Goal: Information Seeking & Learning: Compare options

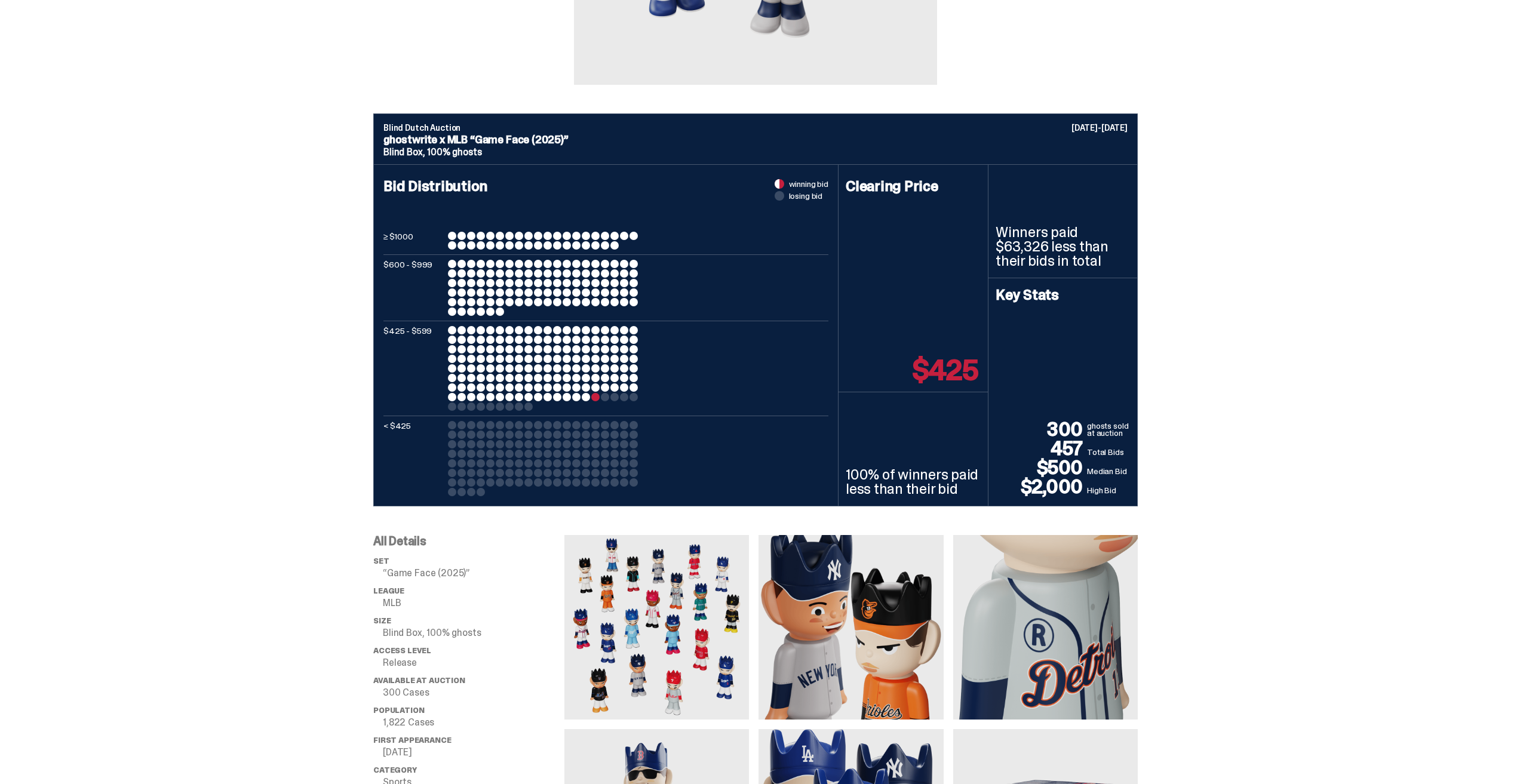
scroll to position [657, 0]
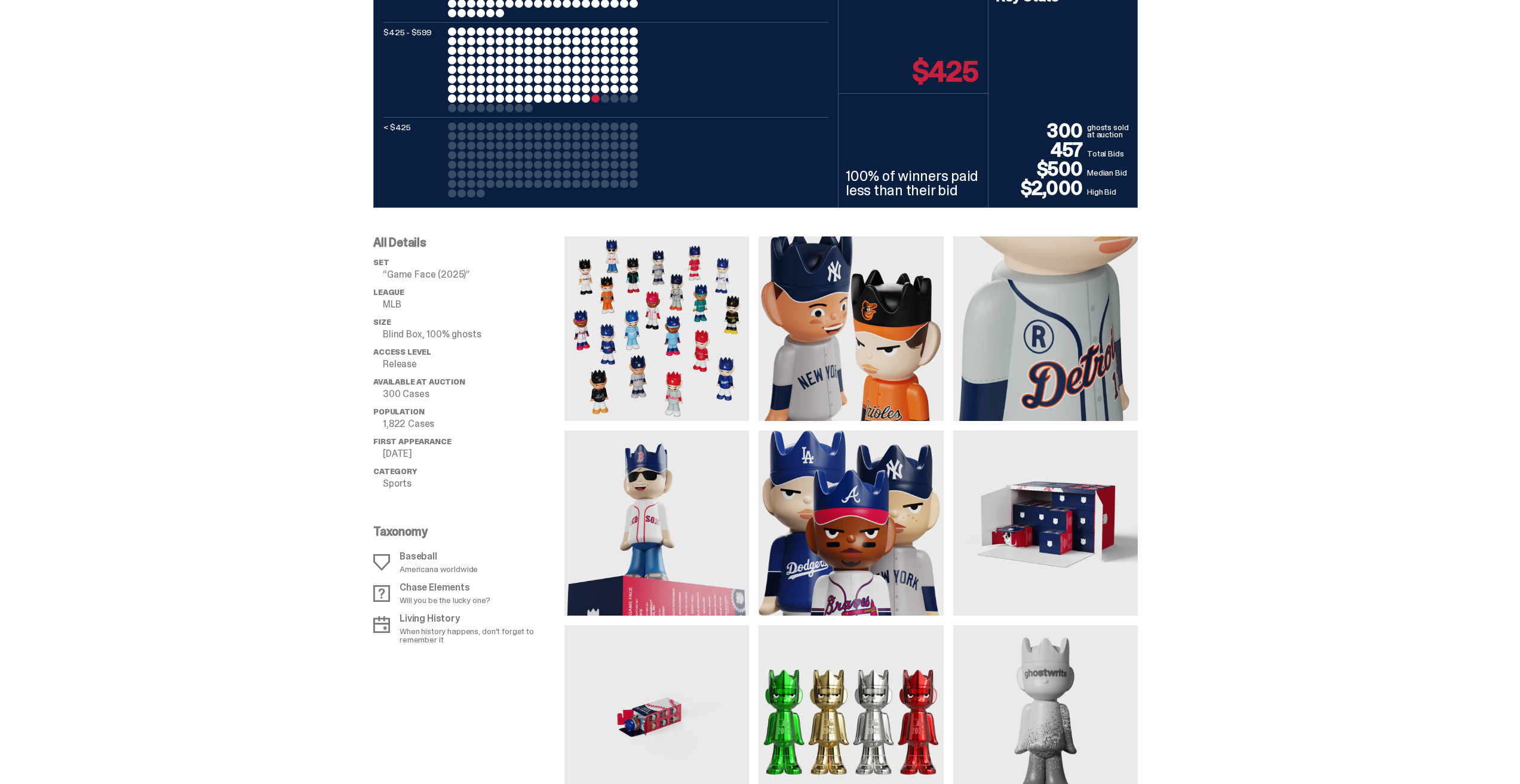
click at [685, 351] on img at bounding box center [657, 329] width 185 height 185
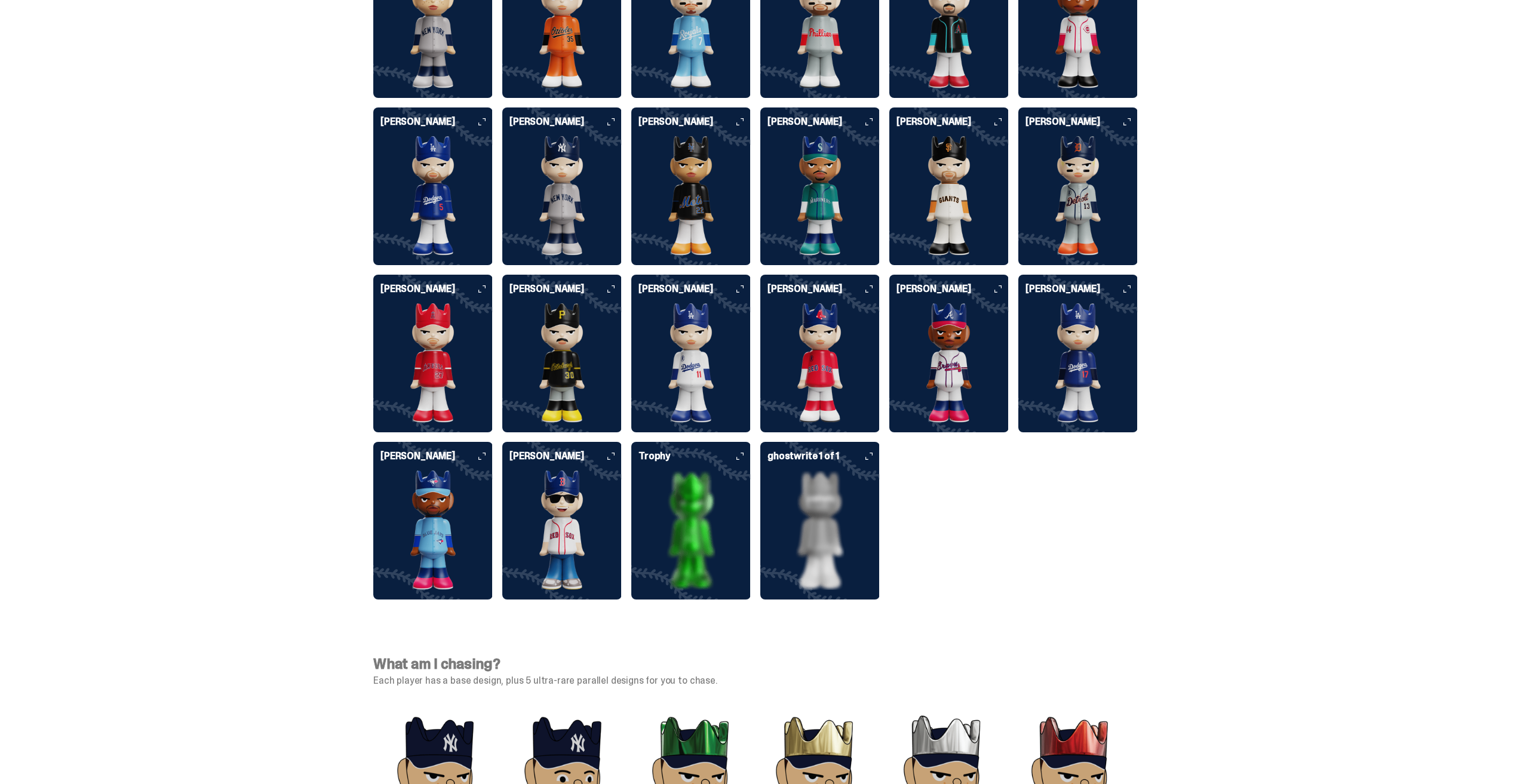
scroll to position [3105, 0]
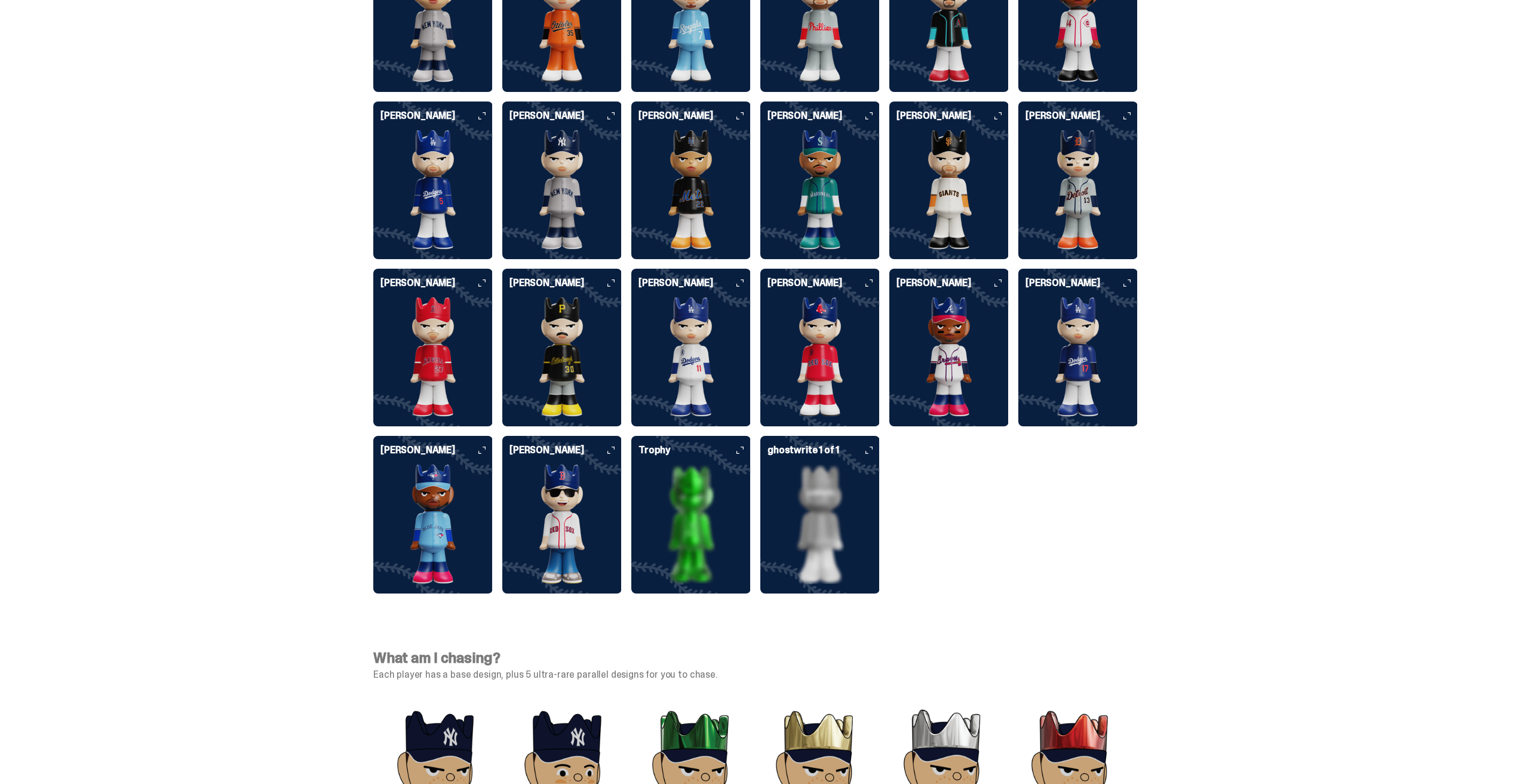
click at [744, 447] on icon at bounding box center [739, 450] width 7 height 7
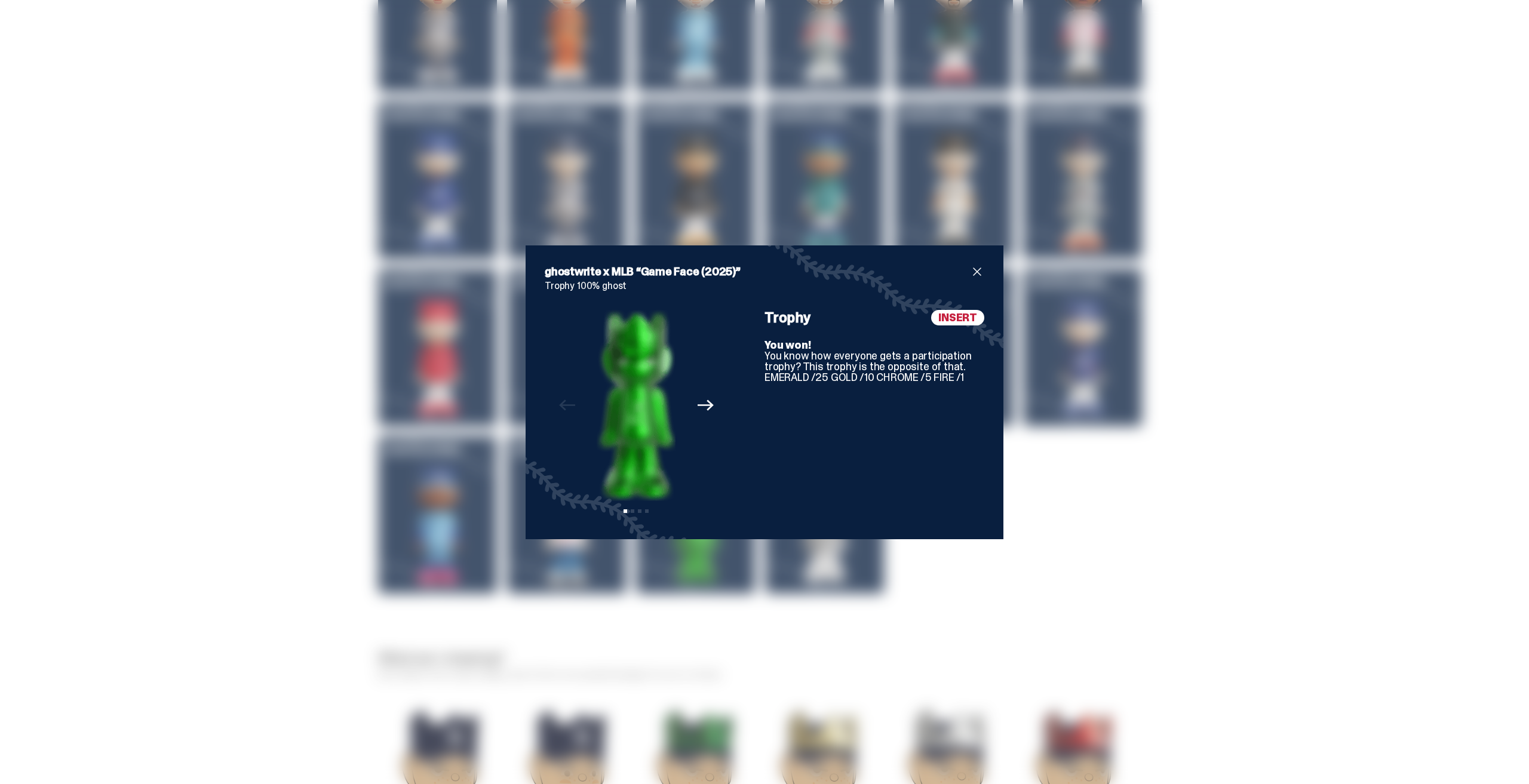
click at [975, 267] on span "close" at bounding box center [977, 271] width 15 height 15
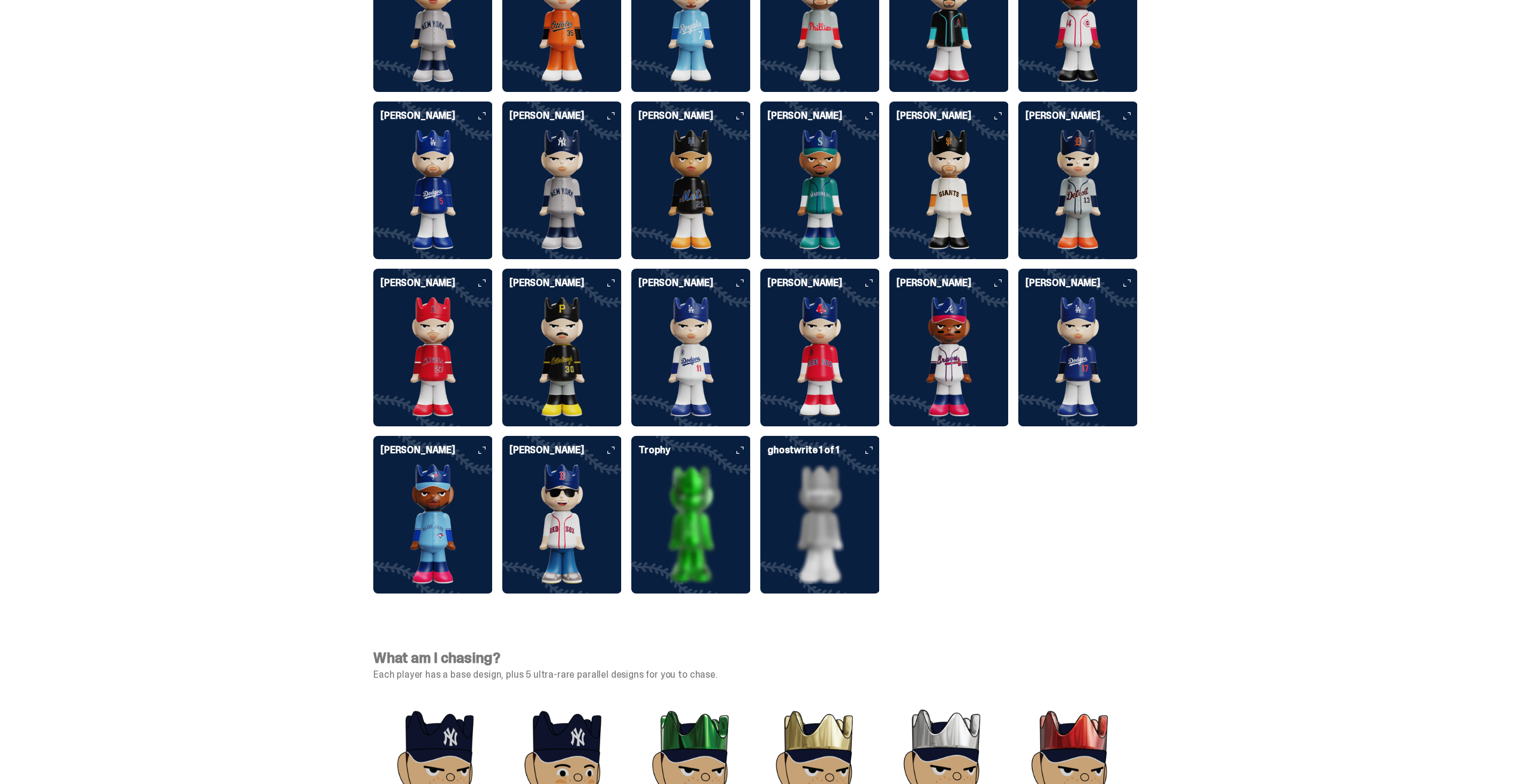
click at [810, 472] on img at bounding box center [820, 524] width 105 height 119
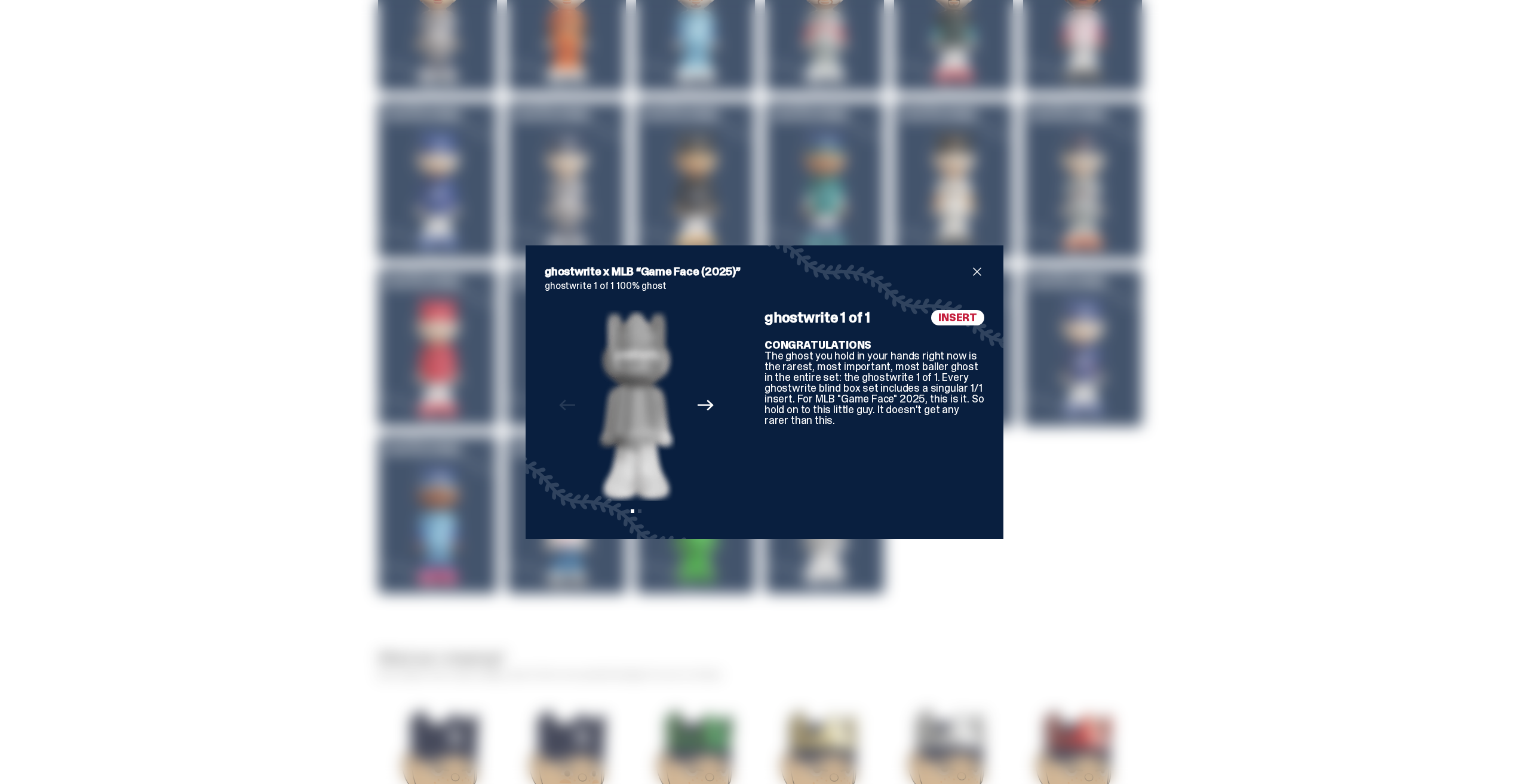
click at [702, 404] on icon "Next" at bounding box center [705, 405] width 16 height 16
click at [702, 404] on img at bounding box center [637, 405] width 153 height 191
click at [566, 406] on icon "Previous" at bounding box center [567, 405] width 16 height 16
click at [974, 270] on span "close" at bounding box center [977, 271] width 15 height 15
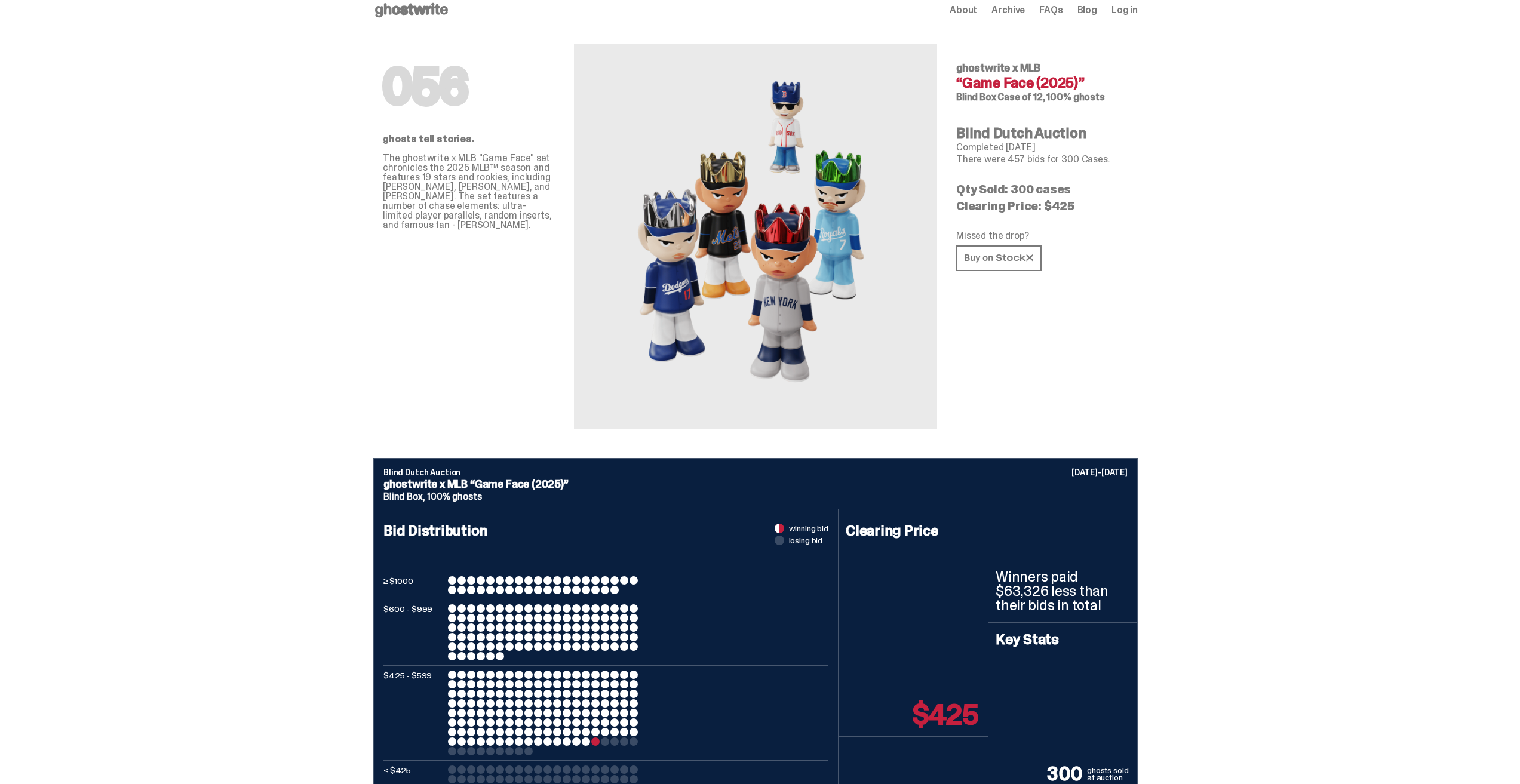
scroll to position [0, 0]
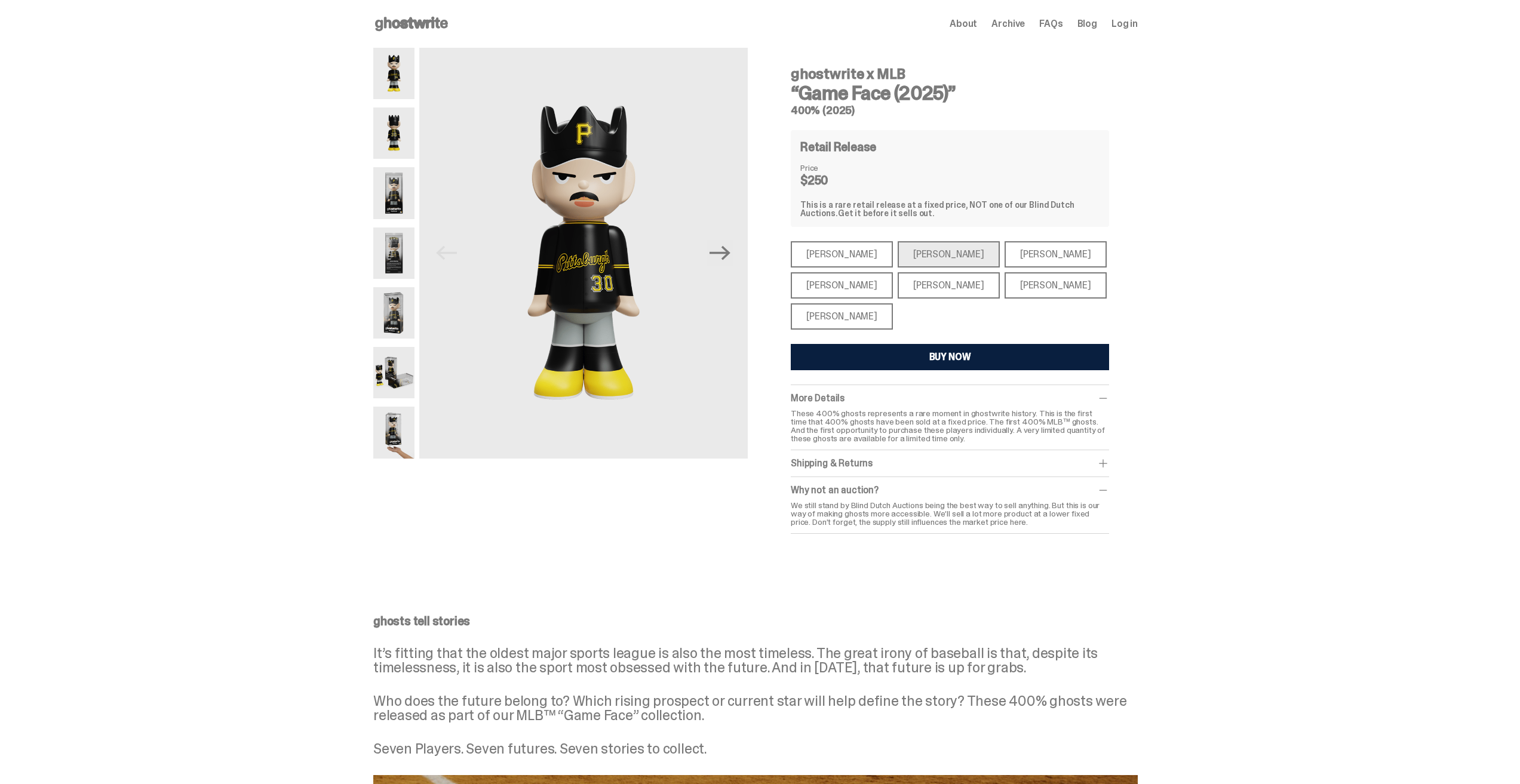
click at [837, 286] on div "[PERSON_NAME]" at bounding box center [842, 286] width 102 height 26
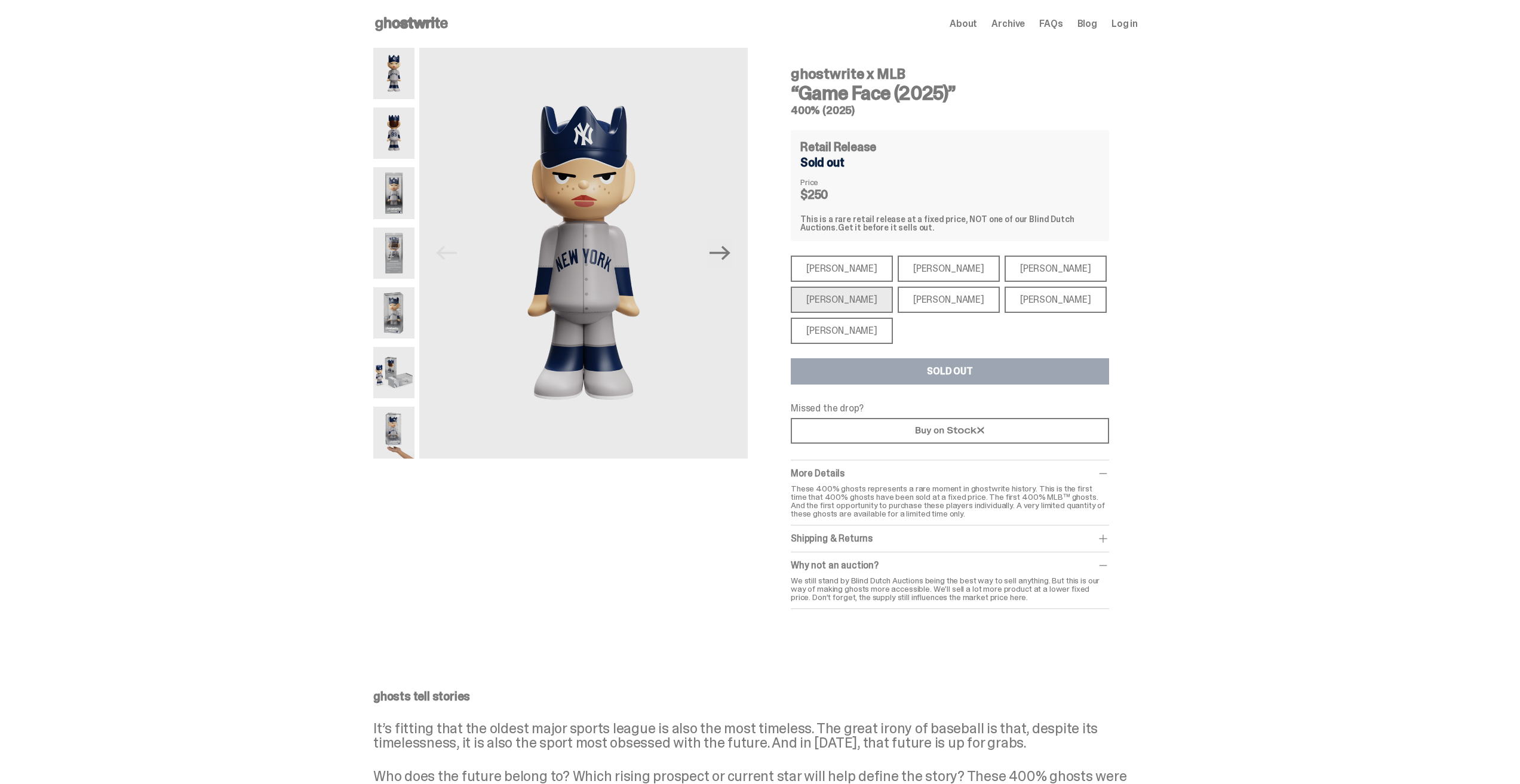
click at [853, 336] on div "[PERSON_NAME]" at bounding box center [842, 331] width 102 height 26
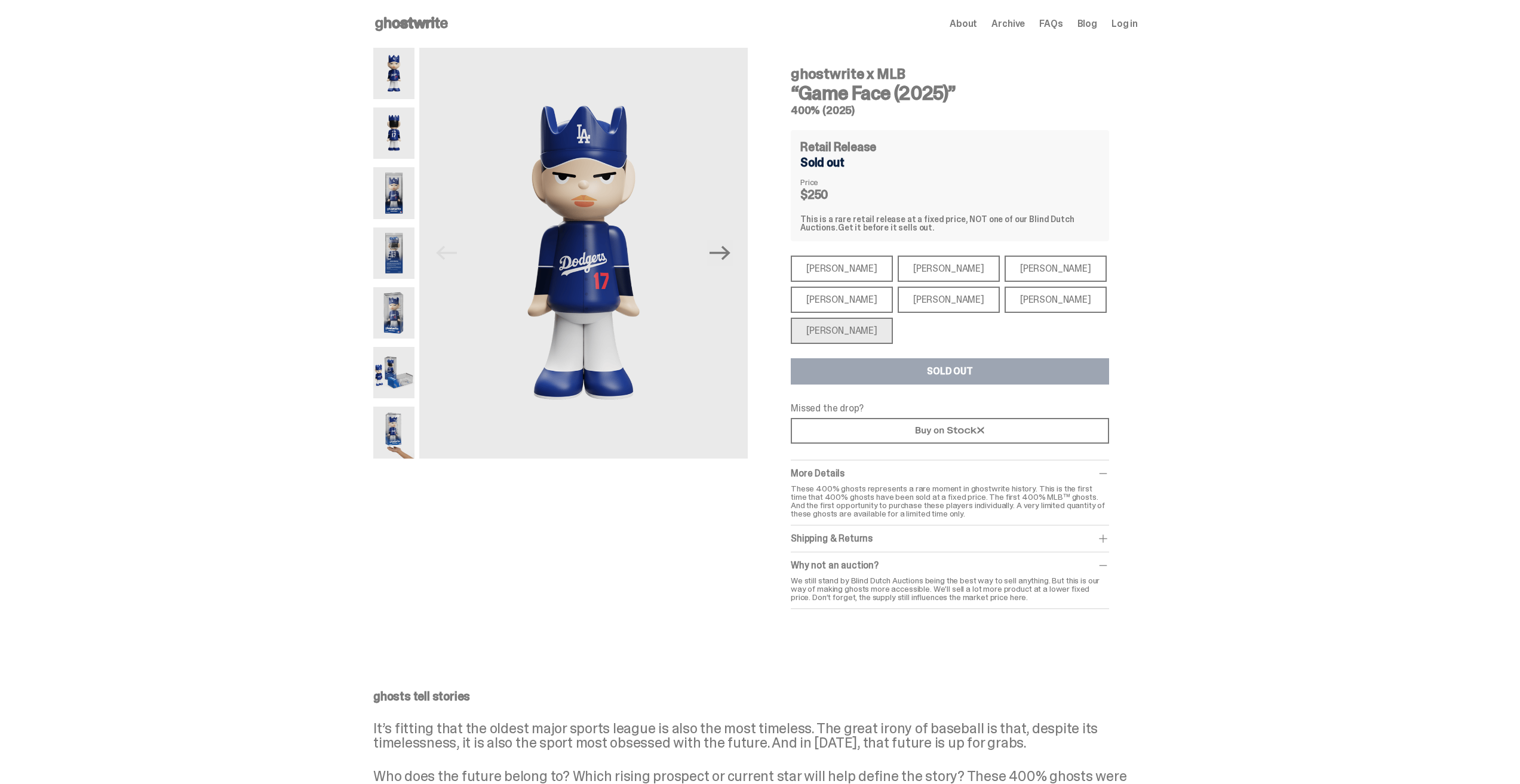
click at [840, 297] on div "[PERSON_NAME]" at bounding box center [842, 300] width 102 height 26
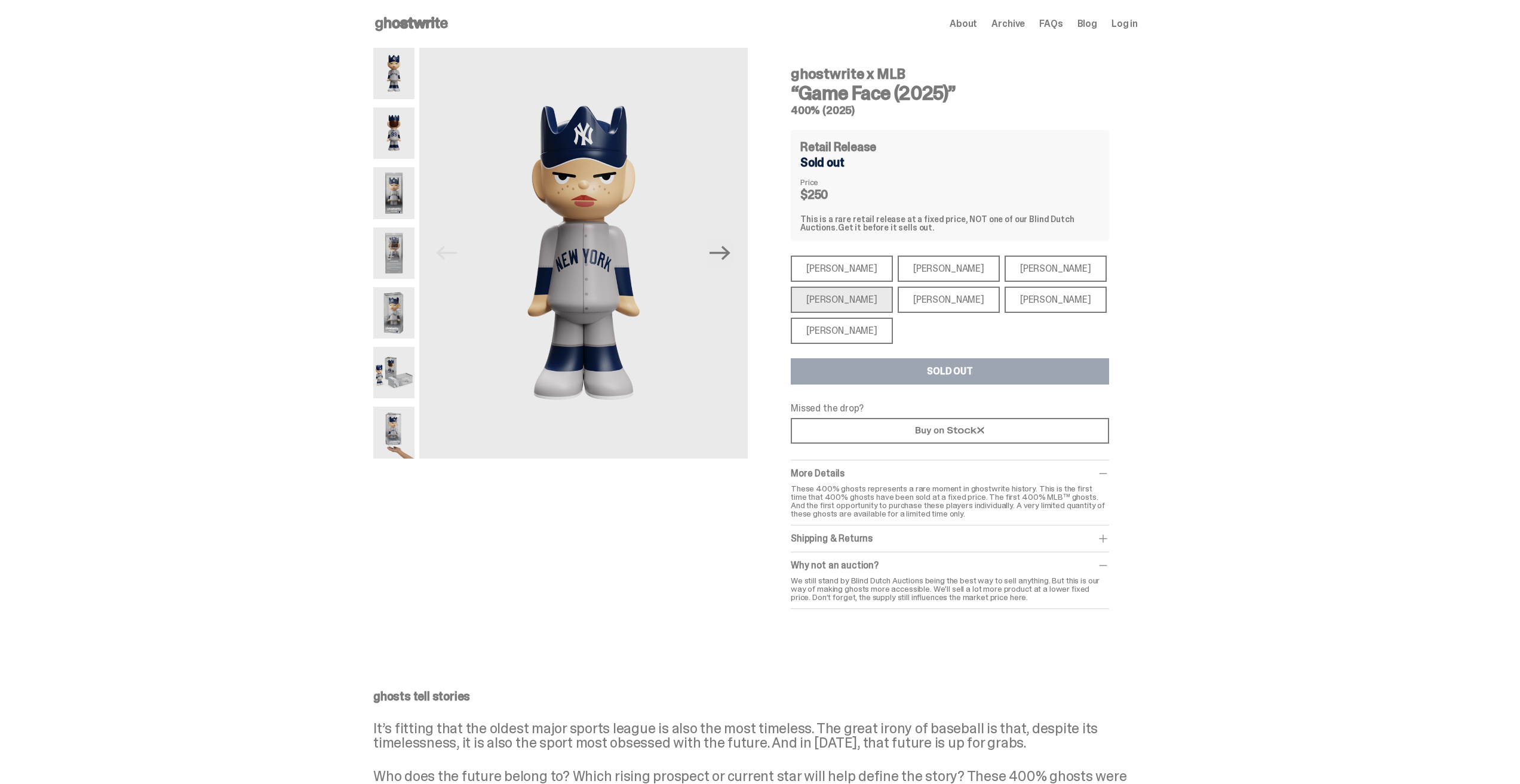
click at [827, 334] on div "[PERSON_NAME]" at bounding box center [842, 331] width 102 height 26
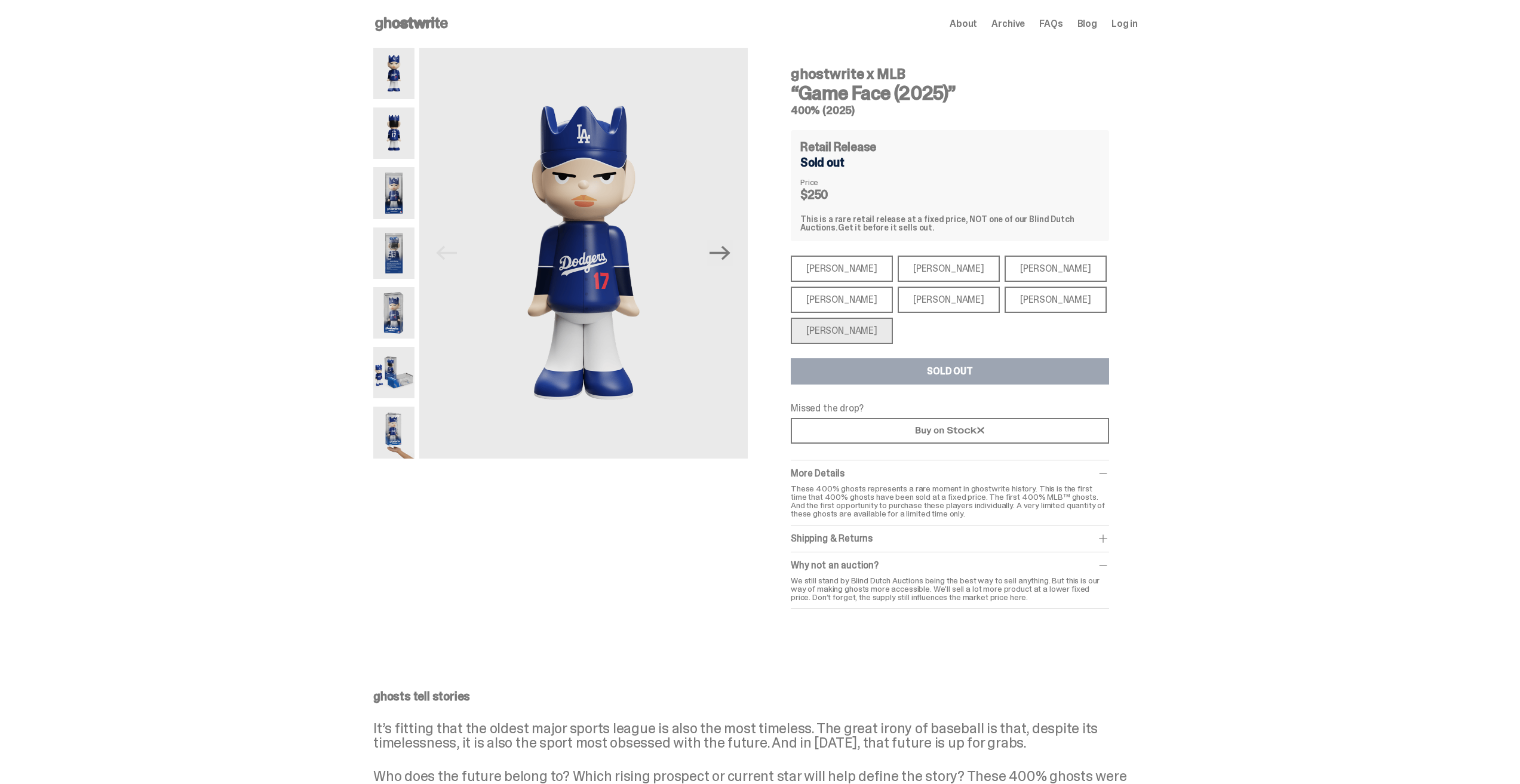
click at [839, 298] on div "[PERSON_NAME]" at bounding box center [842, 300] width 102 height 26
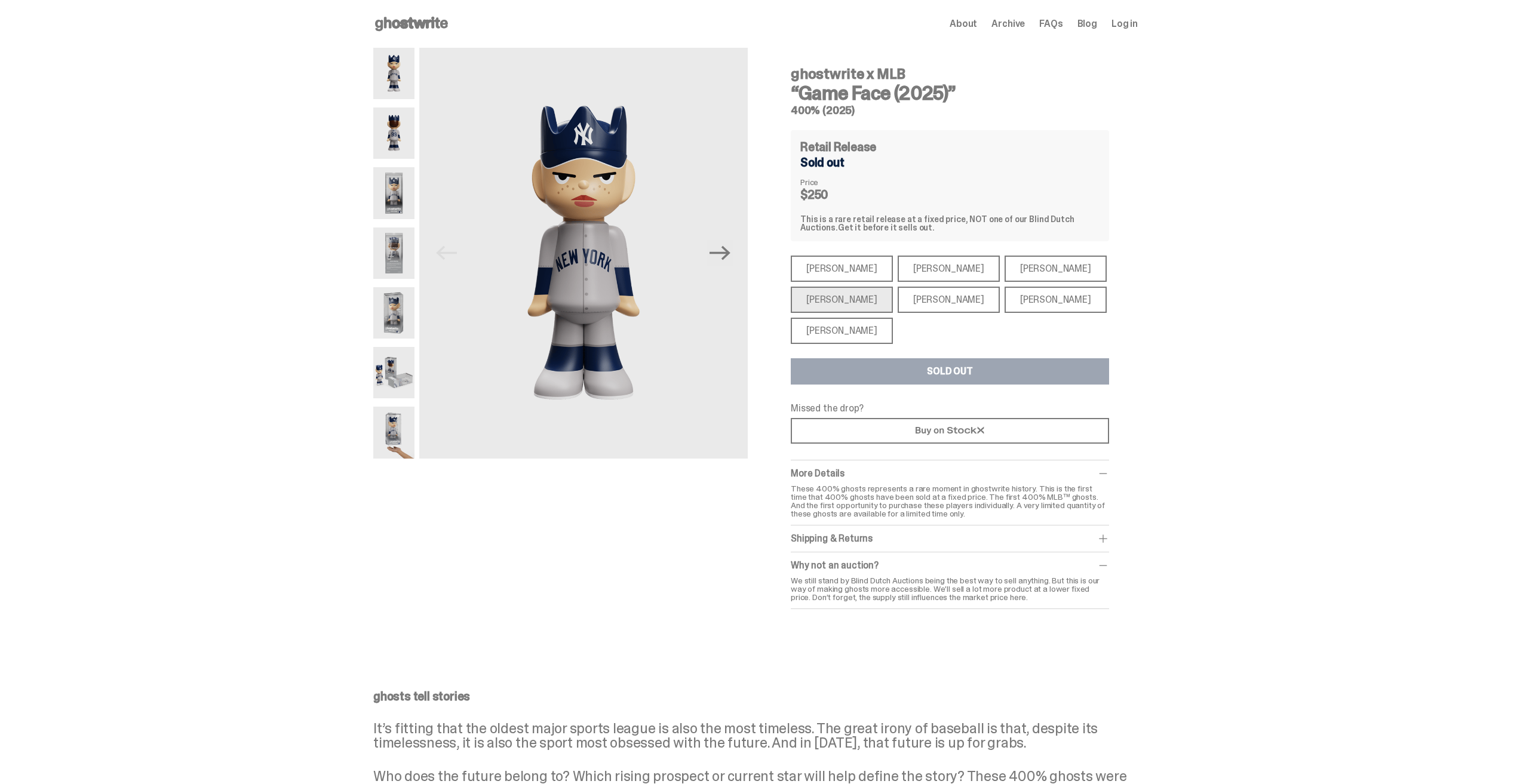
click at [835, 271] on div "[PERSON_NAME]" at bounding box center [842, 269] width 102 height 26
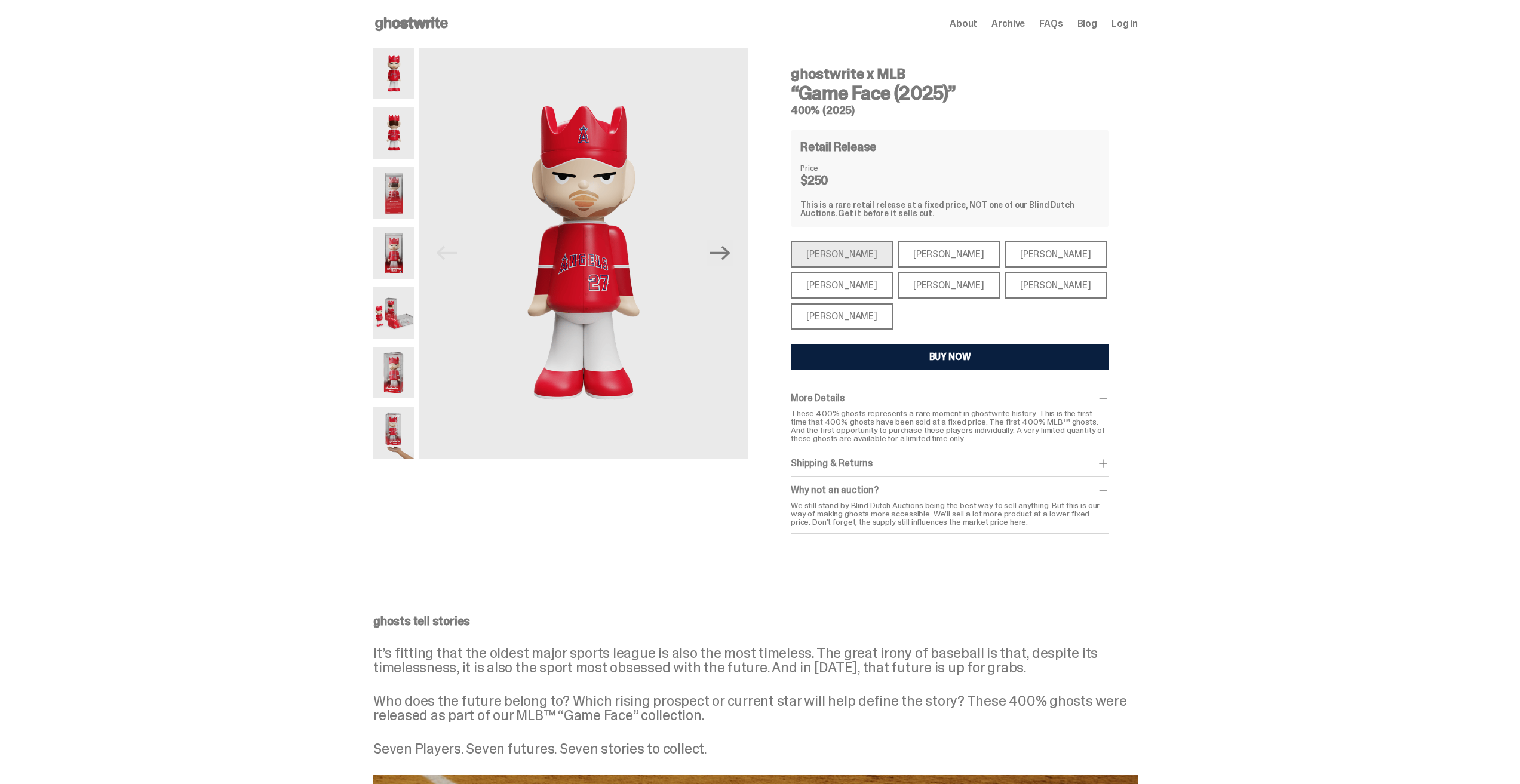
click at [906, 252] on div "[PERSON_NAME]" at bounding box center [949, 254] width 102 height 26
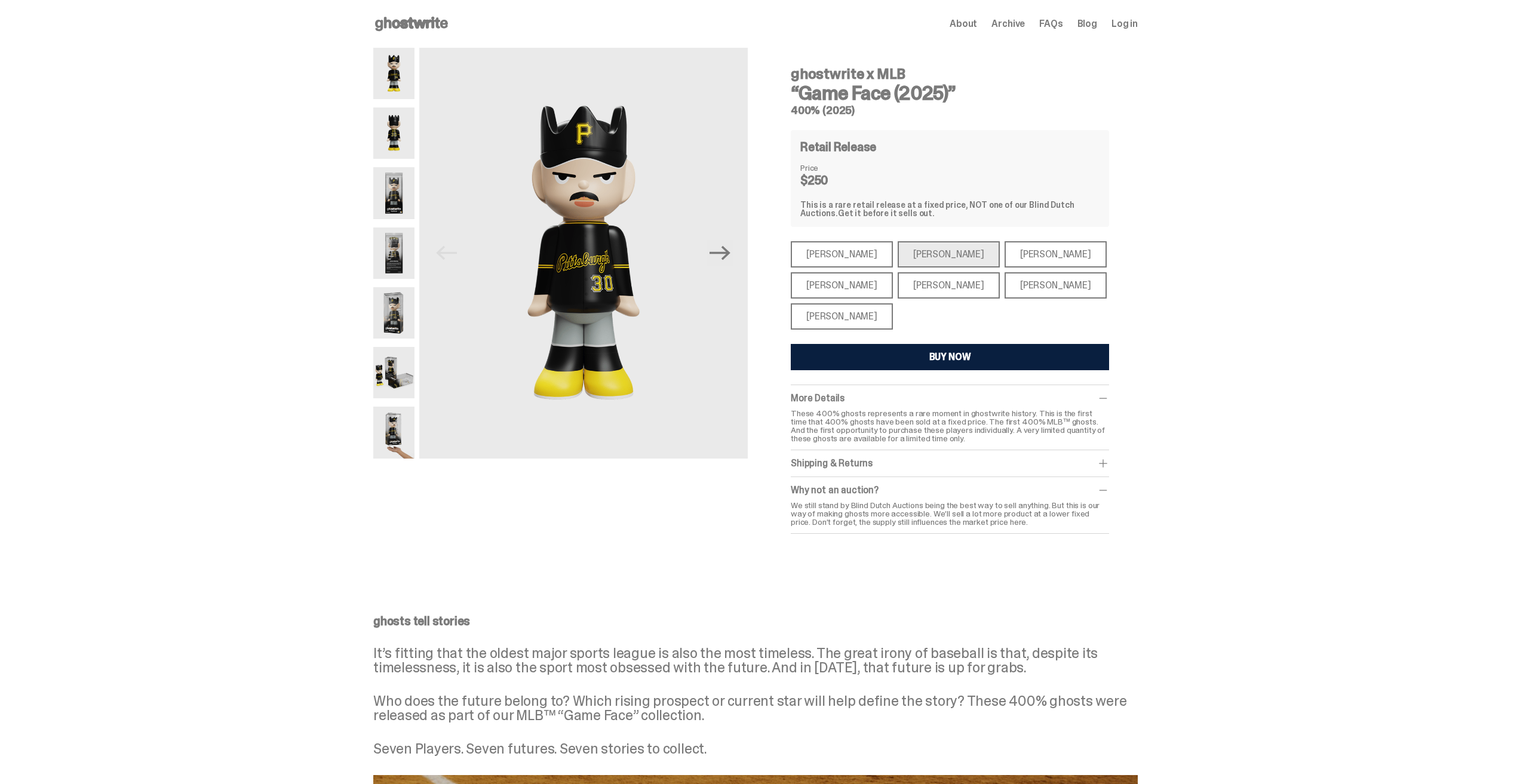
click at [926, 288] on div "[PERSON_NAME]" at bounding box center [949, 286] width 102 height 26
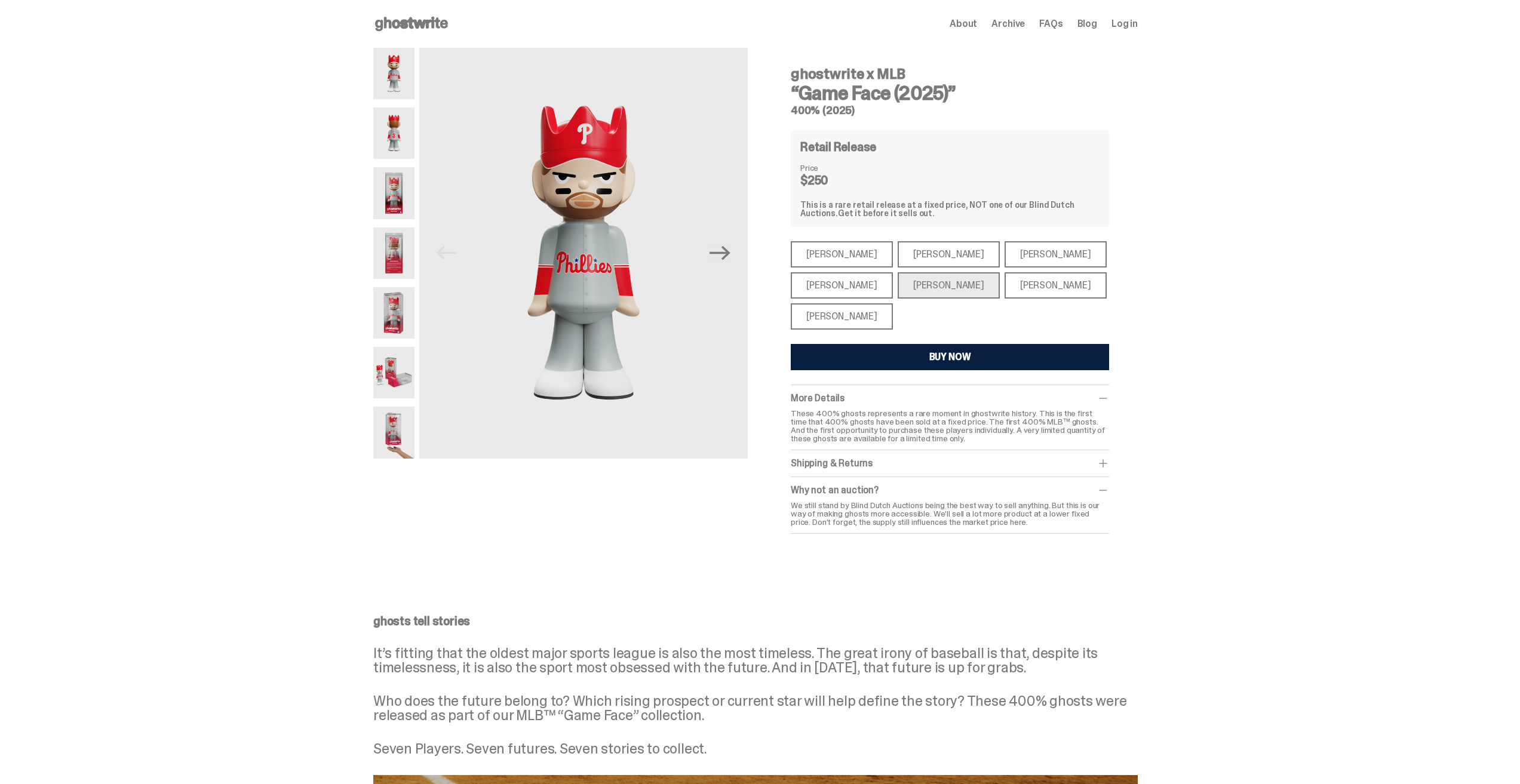
click at [1004, 257] on div "[PERSON_NAME]" at bounding box center [1056, 254] width 102 height 26
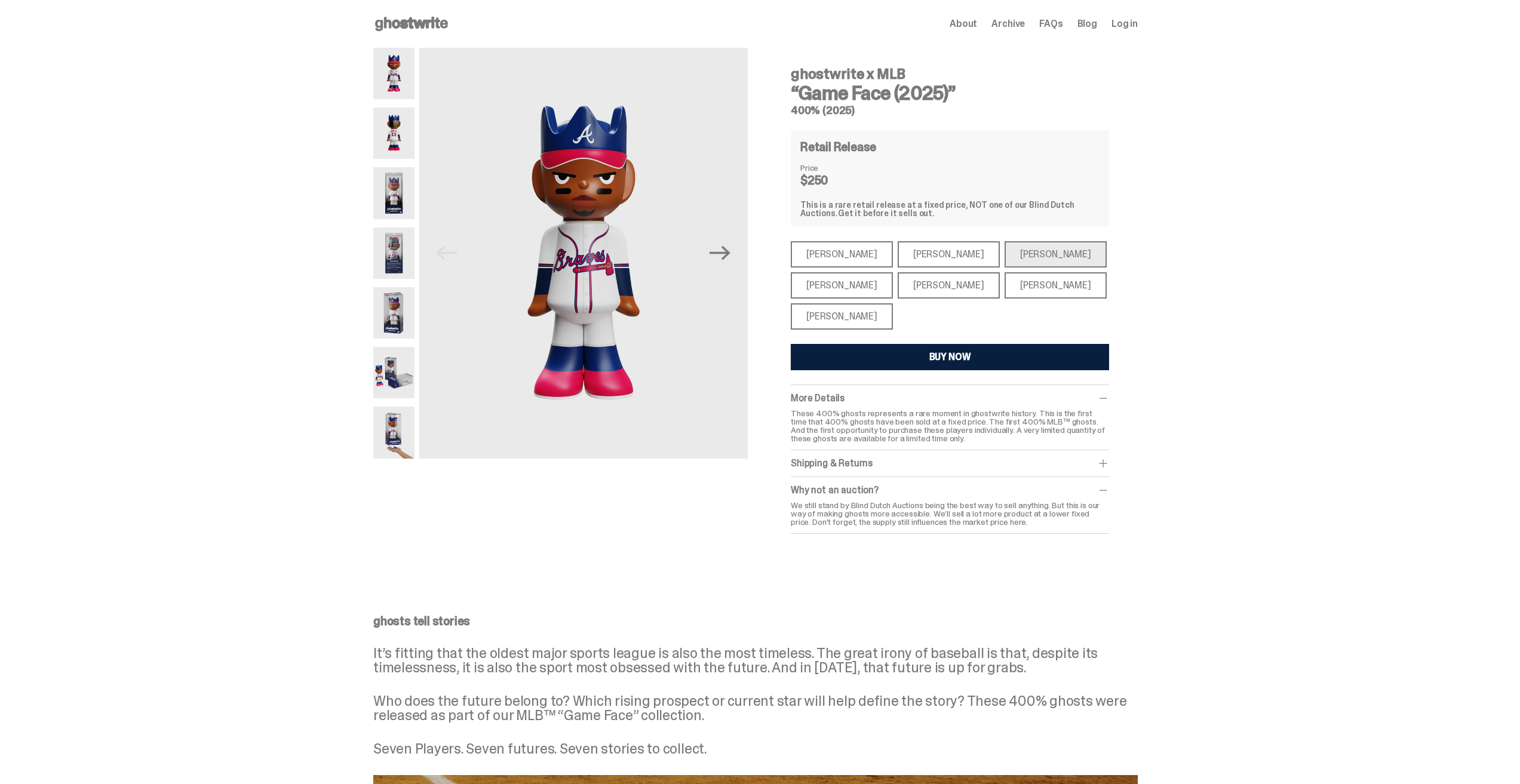
click at [1004, 284] on div "[PERSON_NAME]" at bounding box center [1056, 286] width 102 height 26
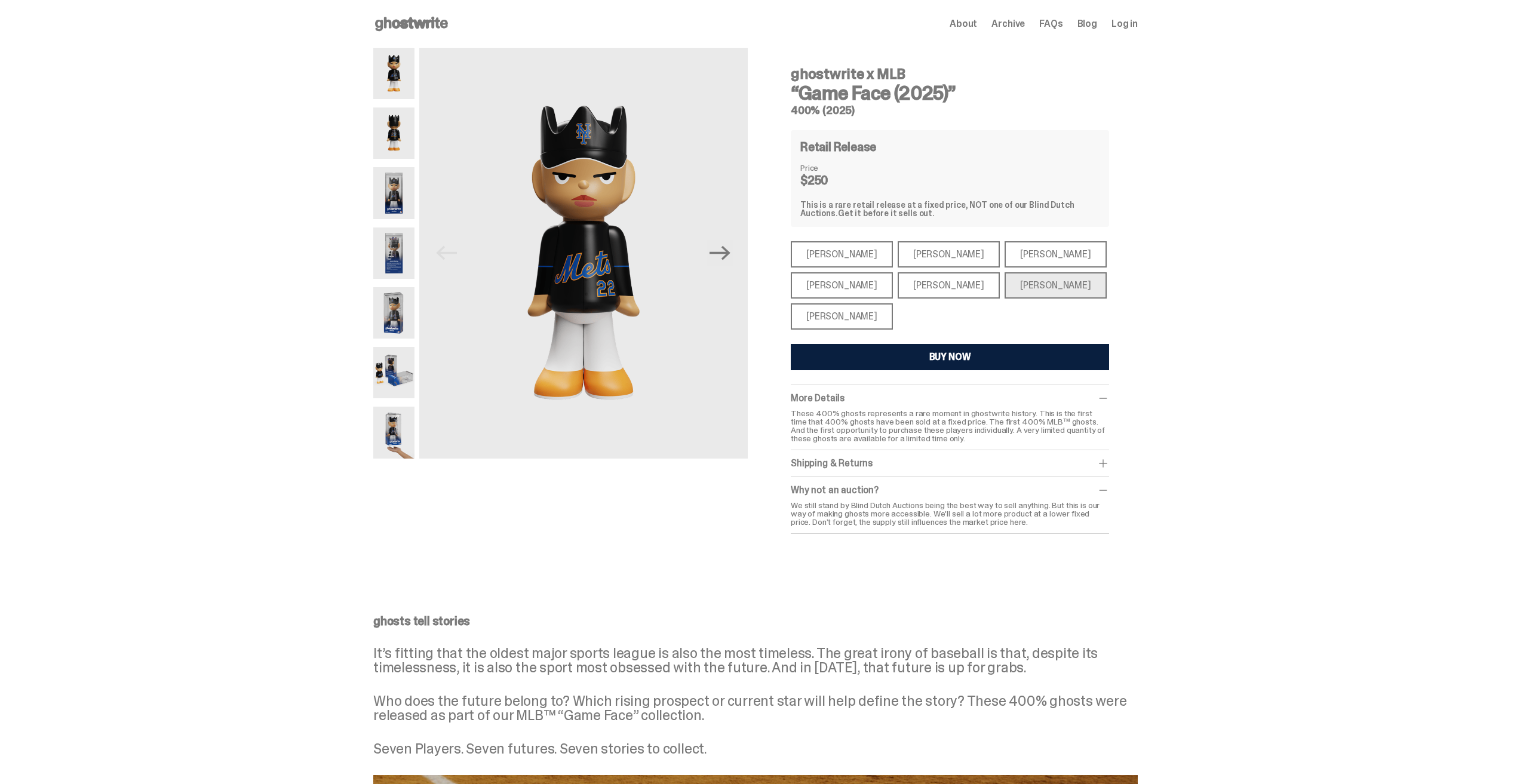
click at [1004, 252] on div "[PERSON_NAME]" at bounding box center [1056, 254] width 102 height 26
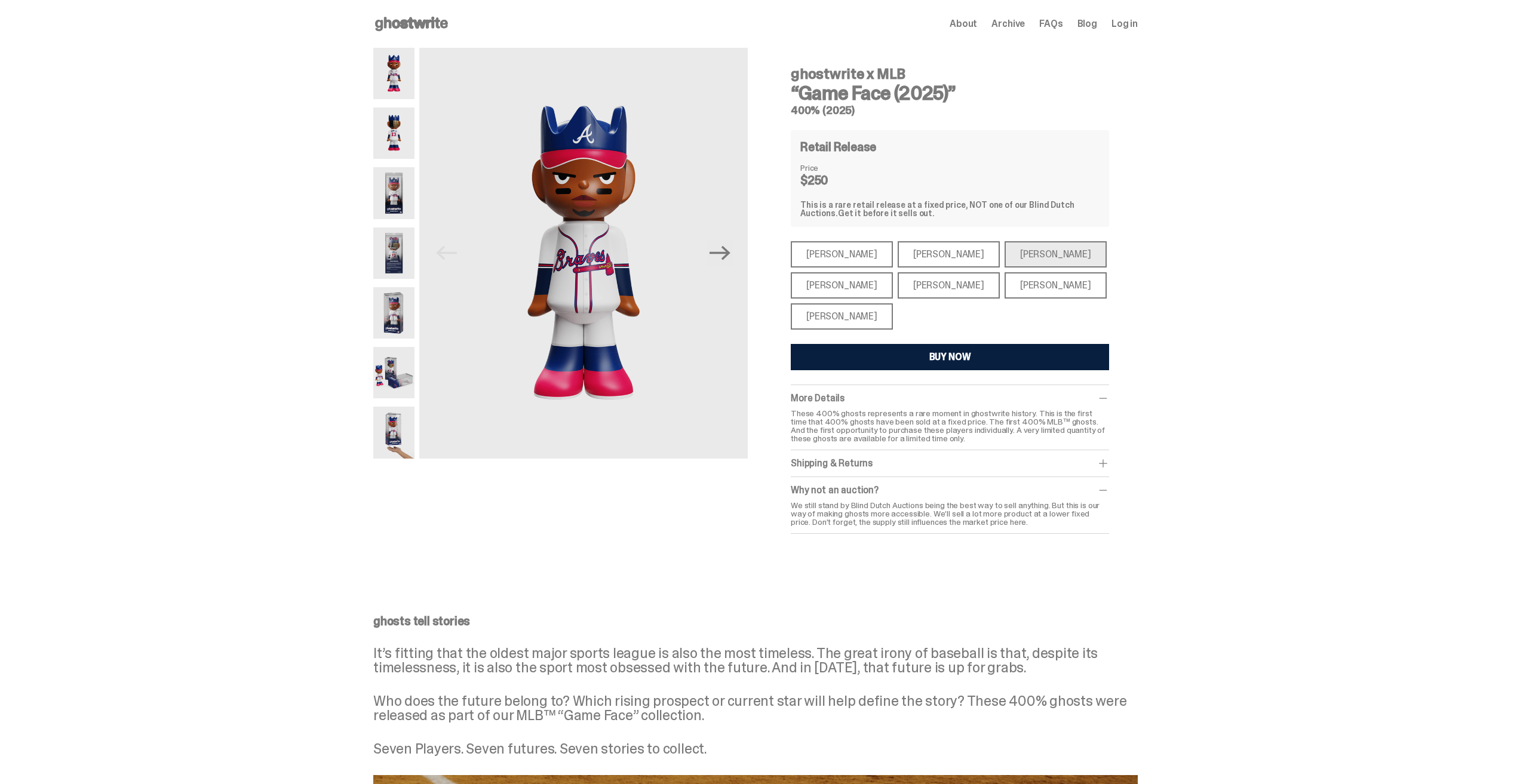
click at [904, 257] on div "[PERSON_NAME]" at bounding box center [949, 254] width 102 height 26
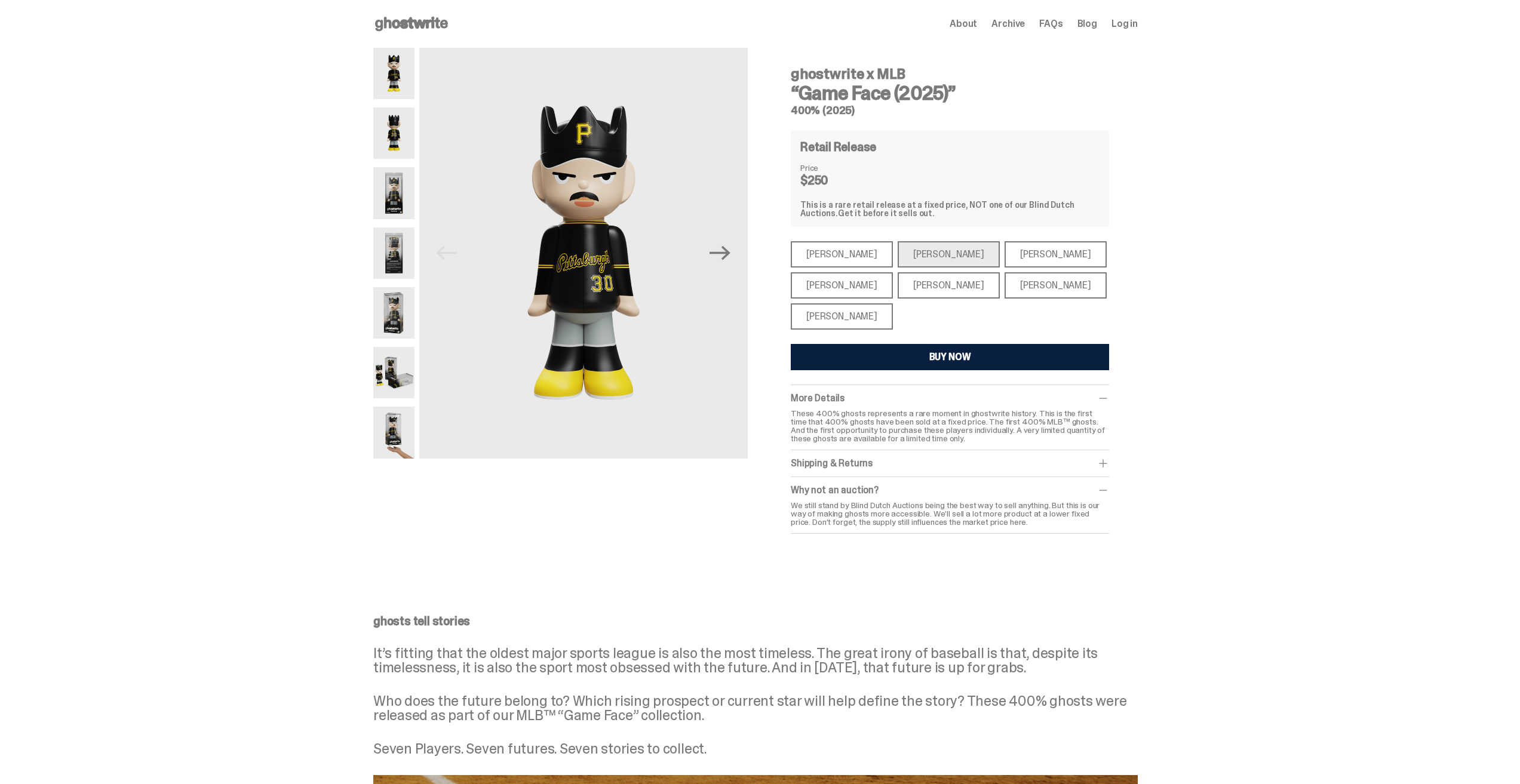
click at [898, 255] on div "[PERSON_NAME]" at bounding box center [949, 254] width 102 height 26
click at [977, 25] on span "About" at bounding box center [963, 23] width 28 height 9
